Goal: Task Accomplishment & Management: Manage account settings

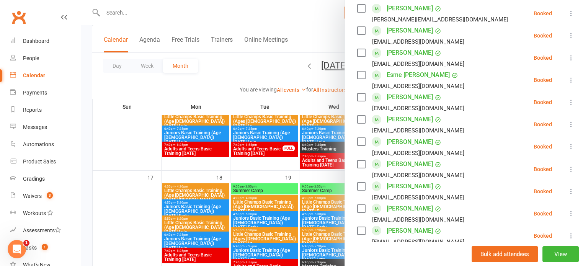
click at [235, 104] on div at bounding box center [334, 133] width 507 height 266
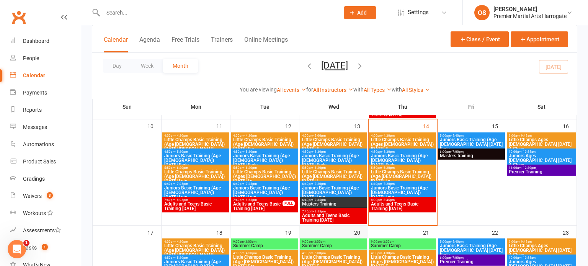
scroll to position [260, 0]
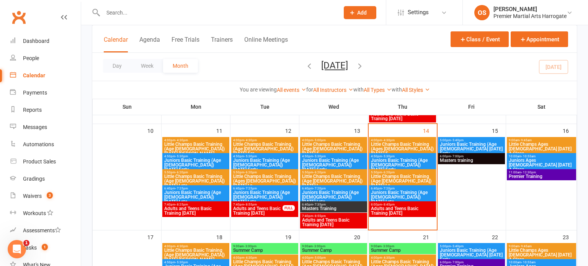
click at [382, 206] on span "Adults and Teens Basic Training [DATE]" at bounding box center [403, 210] width 64 height 9
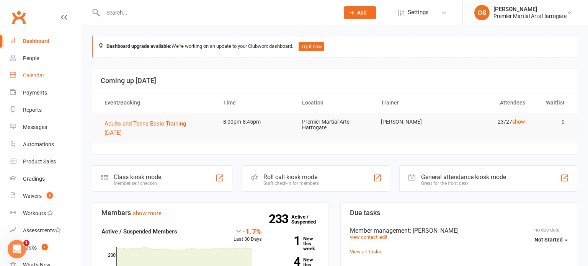
click at [26, 79] on link "Calendar" at bounding box center [45, 75] width 71 height 17
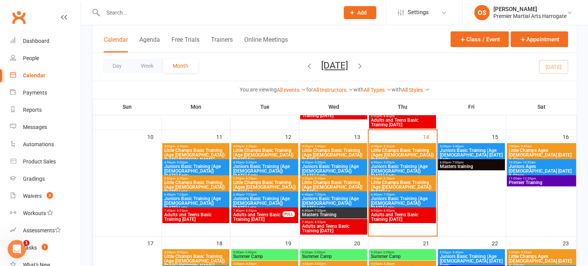
scroll to position [255, 0]
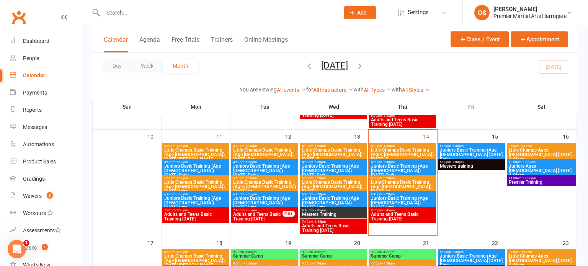
click at [392, 216] on span "Adults and Teens Basic Training [DATE]" at bounding box center [403, 216] width 64 height 9
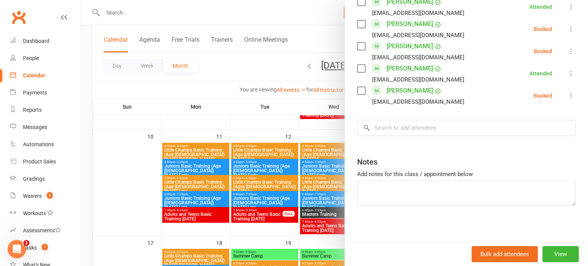
scroll to position [570, 0]
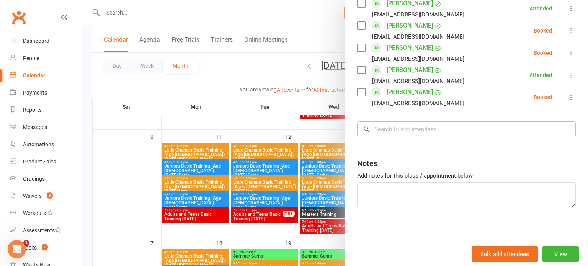
click at [397, 131] on input "search" at bounding box center [466, 129] width 219 height 16
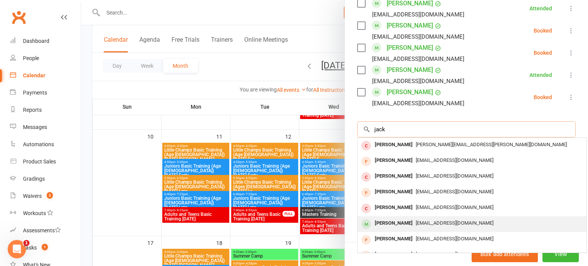
type input "jack"
click at [405, 218] on div "[EMAIL_ADDRESS][DOMAIN_NAME]" at bounding box center [472, 223] width 223 height 11
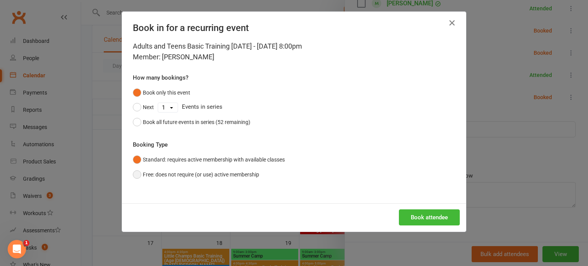
click at [211, 176] on button "Free: does not require (or use) active membership" at bounding box center [196, 174] width 126 height 15
click at [420, 215] on button "Book attendee" at bounding box center [429, 217] width 61 height 16
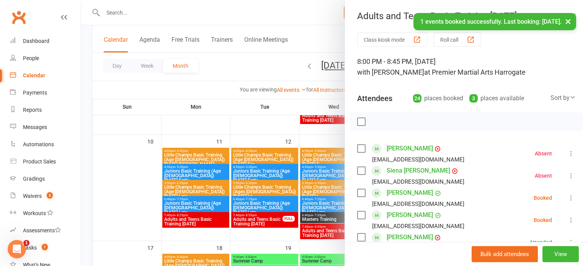
scroll to position [250, 0]
click at [570, 222] on icon at bounding box center [571, 220] width 8 height 8
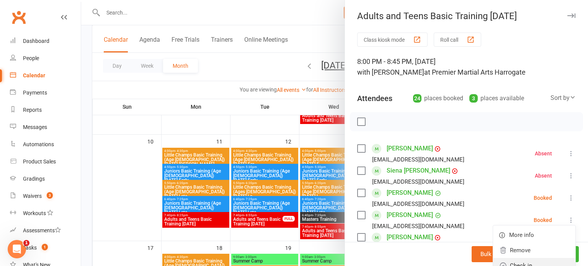
click at [564, 261] on link "Check in" at bounding box center [534, 265] width 82 height 15
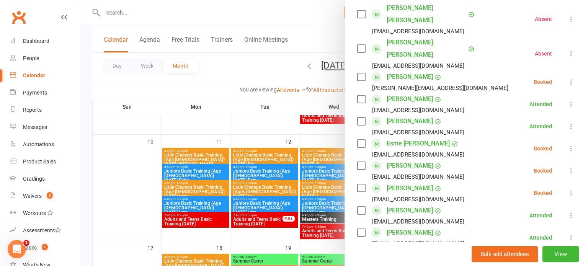
scroll to position [367, 0]
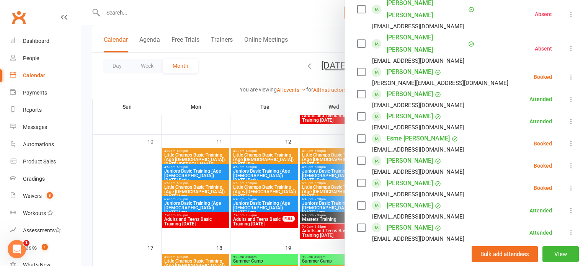
click at [407, 140] on link "Esme [PERSON_NAME]" at bounding box center [418, 138] width 63 height 12
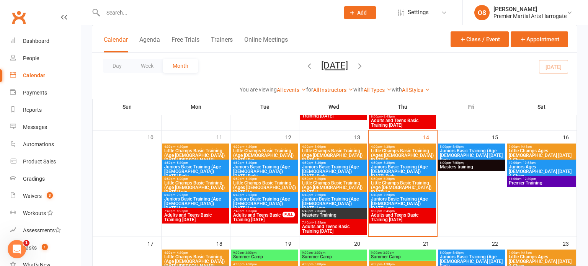
scroll to position [253, 0]
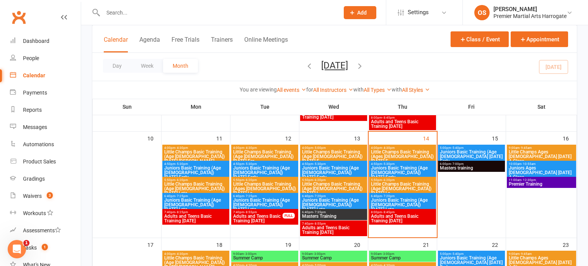
click at [386, 214] on span "Adults and Teens Basic Training [DATE]" at bounding box center [403, 218] width 64 height 9
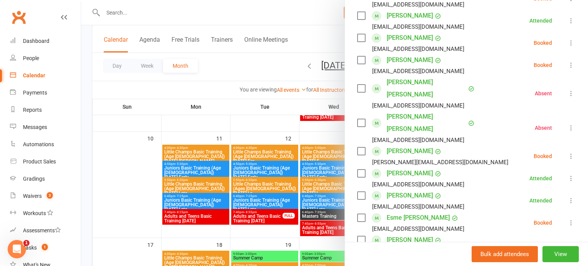
scroll to position [294, 0]
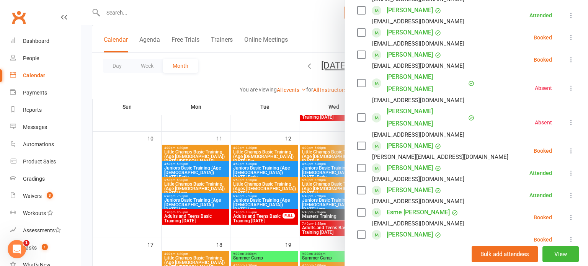
click at [569, 150] on icon at bounding box center [571, 151] width 8 height 8
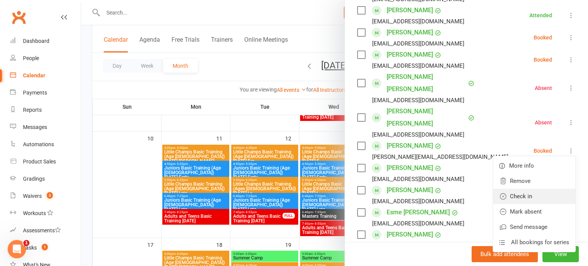
click at [522, 201] on link "Check in" at bounding box center [534, 196] width 82 height 15
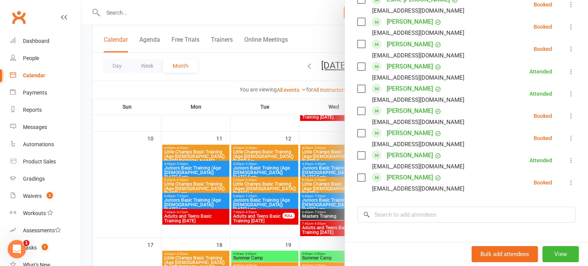
scroll to position [508, 0]
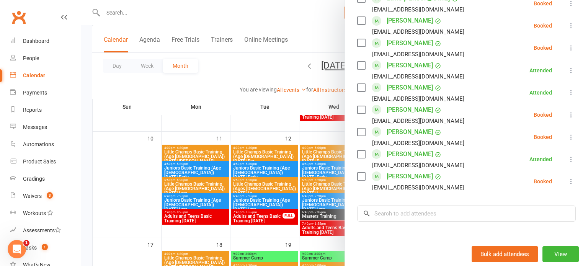
click at [574, 29] on icon at bounding box center [571, 26] width 8 height 8
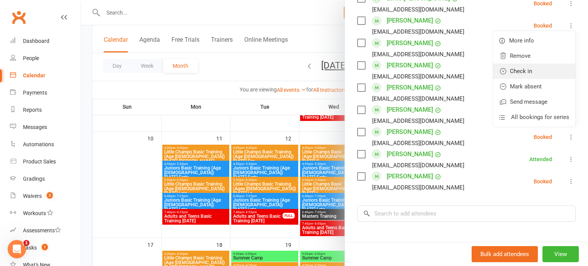
click at [526, 65] on link "Check in" at bounding box center [534, 71] width 82 height 15
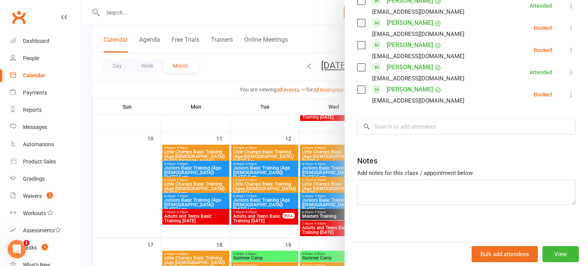
scroll to position [268, 0]
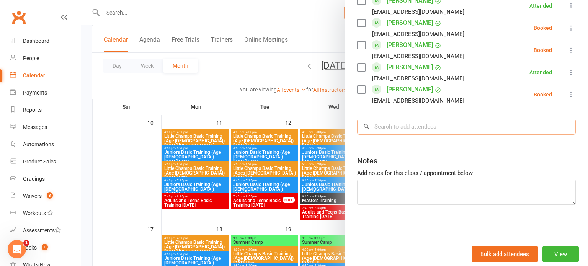
click at [551, 122] on input "search" at bounding box center [466, 127] width 219 height 16
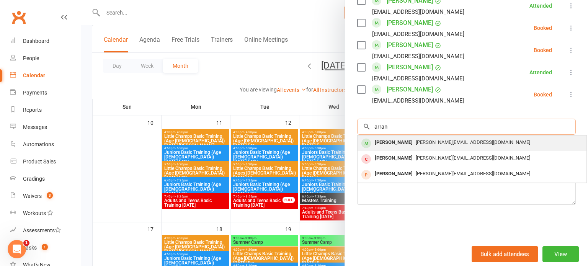
type input "arran"
click at [484, 137] on div "[PERSON_NAME][EMAIL_ADDRESS][DOMAIN_NAME]" at bounding box center [472, 142] width 223 height 11
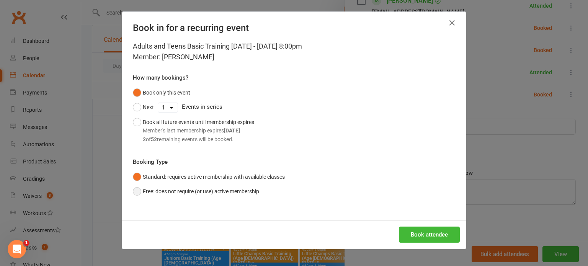
click at [216, 190] on button "Free: does not require (or use) active membership" at bounding box center [196, 191] width 126 height 15
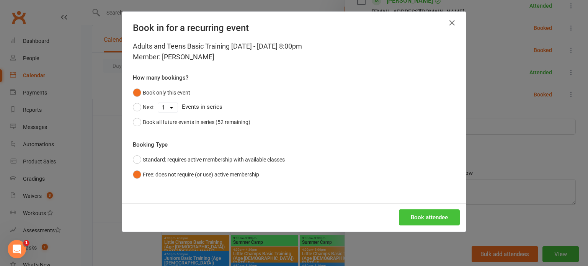
click at [423, 214] on button "Book attendee" at bounding box center [429, 217] width 61 height 16
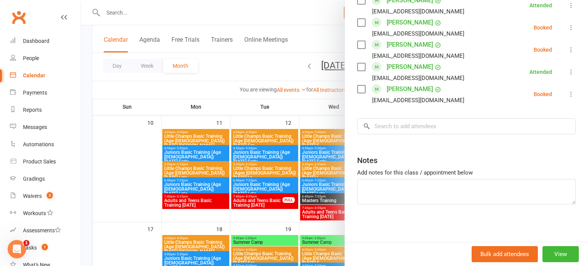
scroll to position [276, 0]
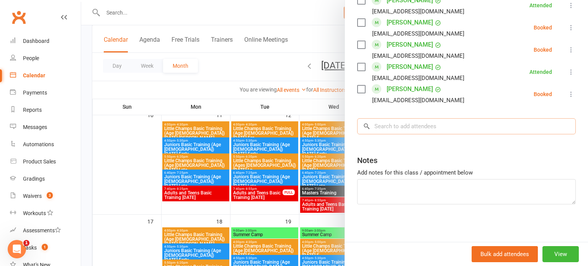
click at [390, 128] on input "search" at bounding box center [466, 126] width 219 height 16
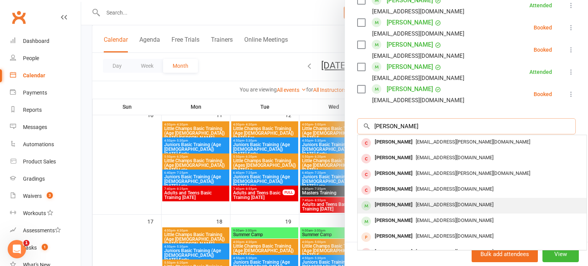
type input "[PERSON_NAME]"
click at [400, 208] on div "[PERSON_NAME]" at bounding box center [394, 204] width 44 height 11
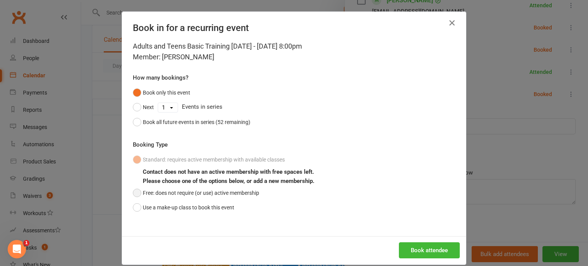
click at [196, 194] on button "Free: does not require (or use) active membership" at bounding box center [196, 193] width 126 height 15
click at [418, 248] on button "Book attendee" at bounding box center [429, 250] width 61 height 16
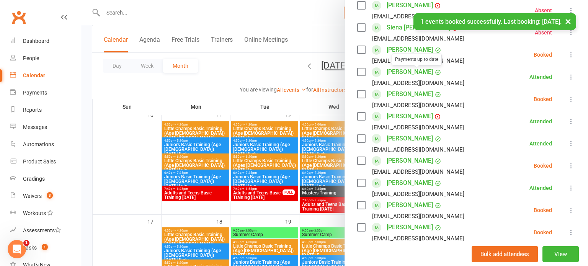
scroll to position [166, 0]
click at [571, 103] on li "[PERSON_NAME] [EMAIL_ADDRESS][DOMAIN_NAME] Booked More info Remove Check in Mar…" at bounding box center [466, 99] width 219 height 22
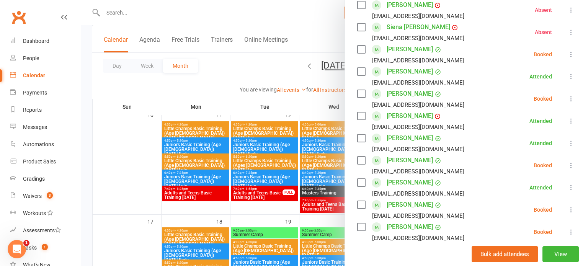
click at [571, 102] on button at bounding box center [571, 98] width 9 height 9
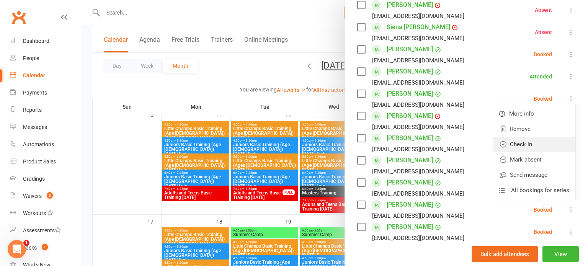
click at [533, 139] on link "Check in" at bounding box center [534, 144] width 82 height 15
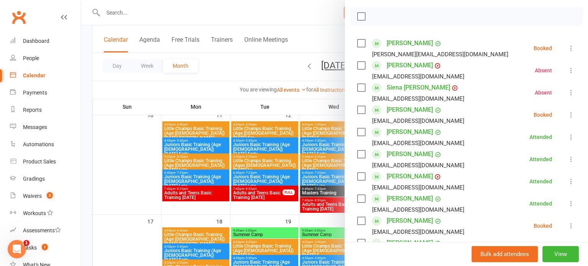
scroll to position [103, 0]
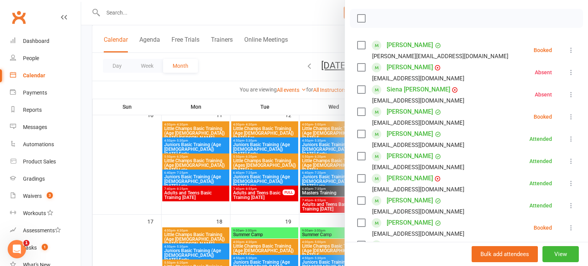
click at [567, 46] on icon at bounding box center [571, 50] width 8 height 8
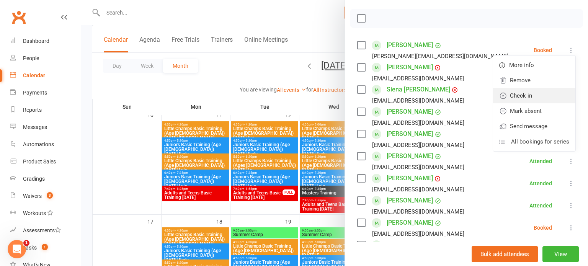
click at [534, 90] on link "Check in" at bounding box center [534, 95] width 82 height 15
